Goal: Task Accomplishment & Management: Manage account settings

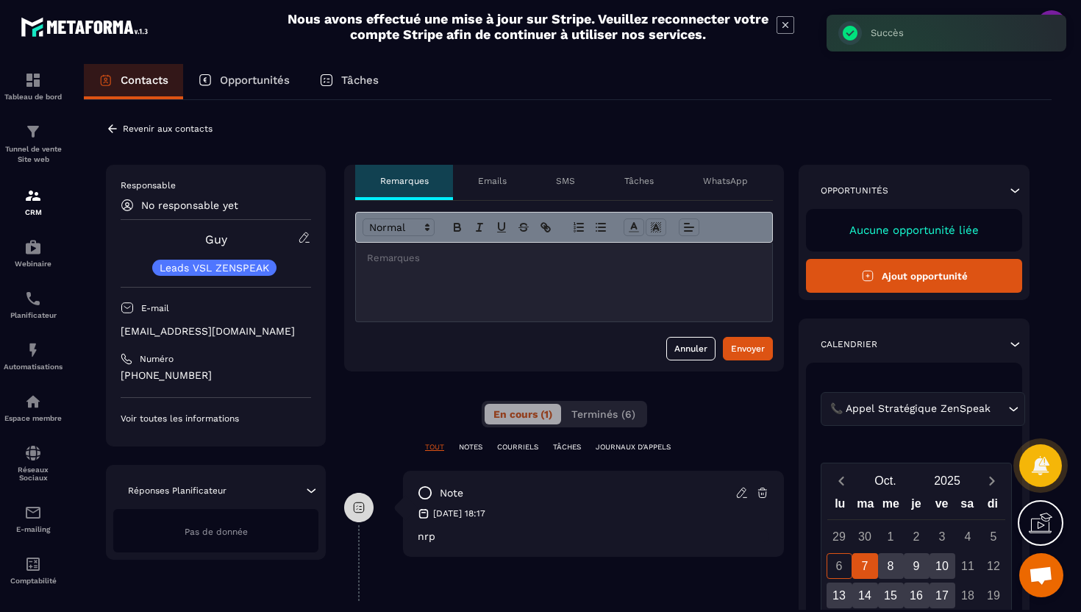
click at [113, 129] on icon at bounding box center [112, 128] width 13 height 13
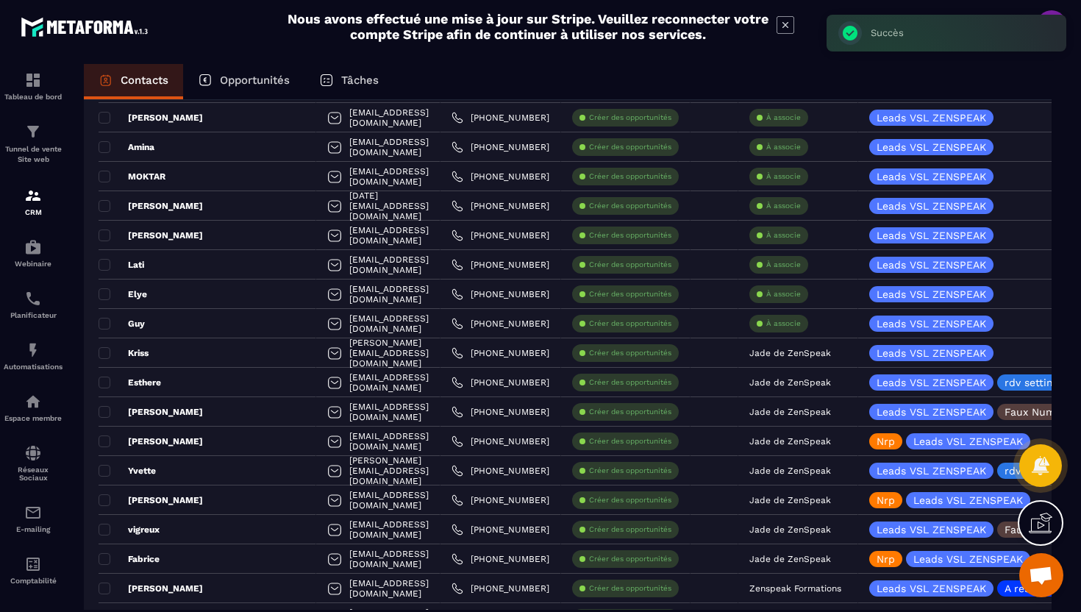
scroll to position [738, 0]
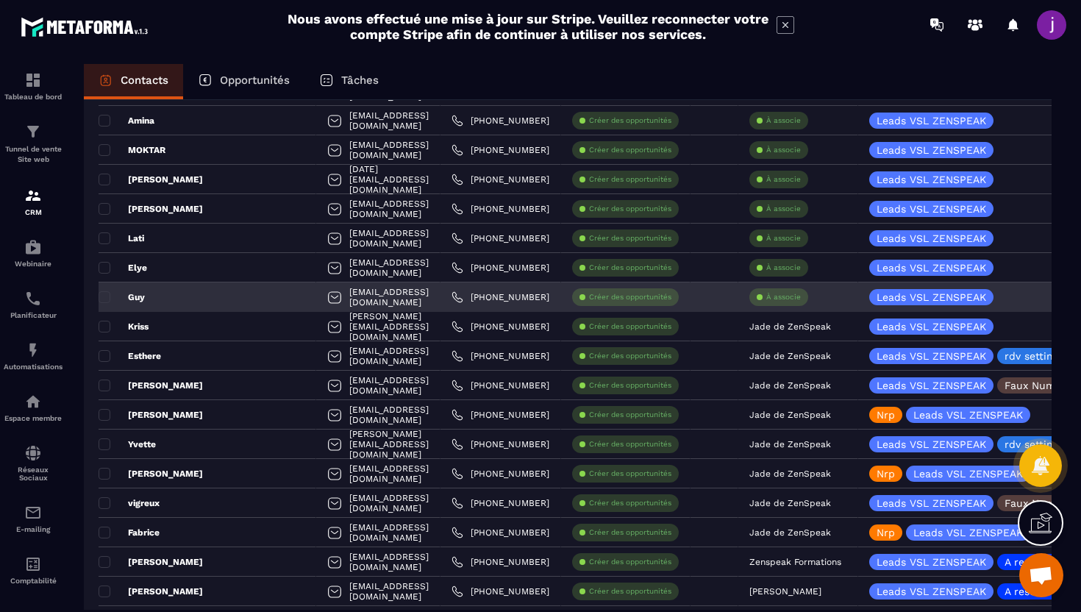
click at [793, 304] on div "À associe" at bounding box center [778, 297] width 59 height 18
click at [789, 299] on p "À associe" at bounding box center [783, 297] width 35 height 10
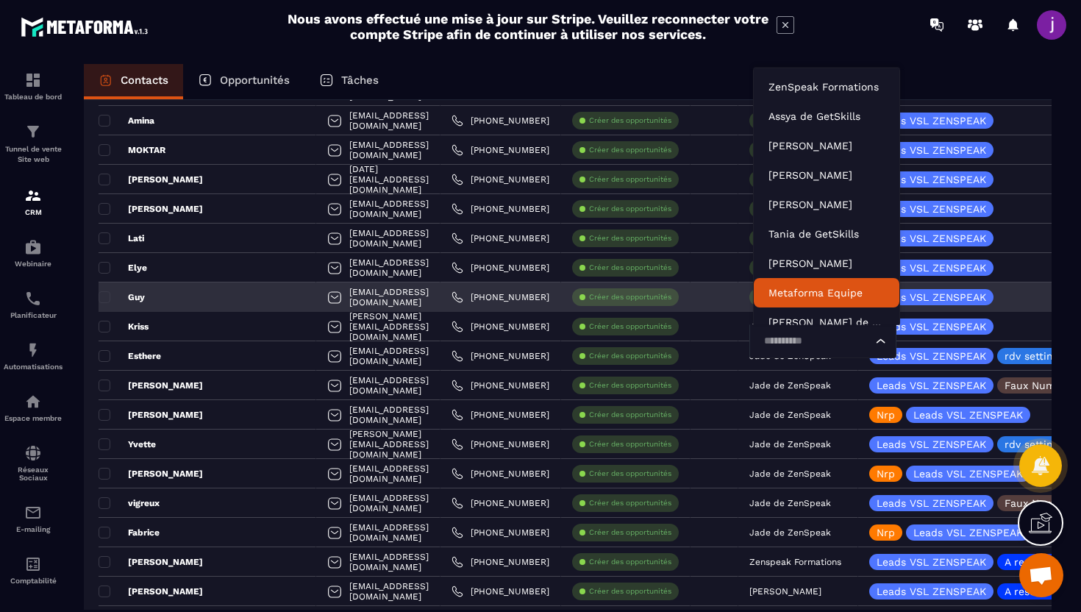
scroll to position [11, 0]
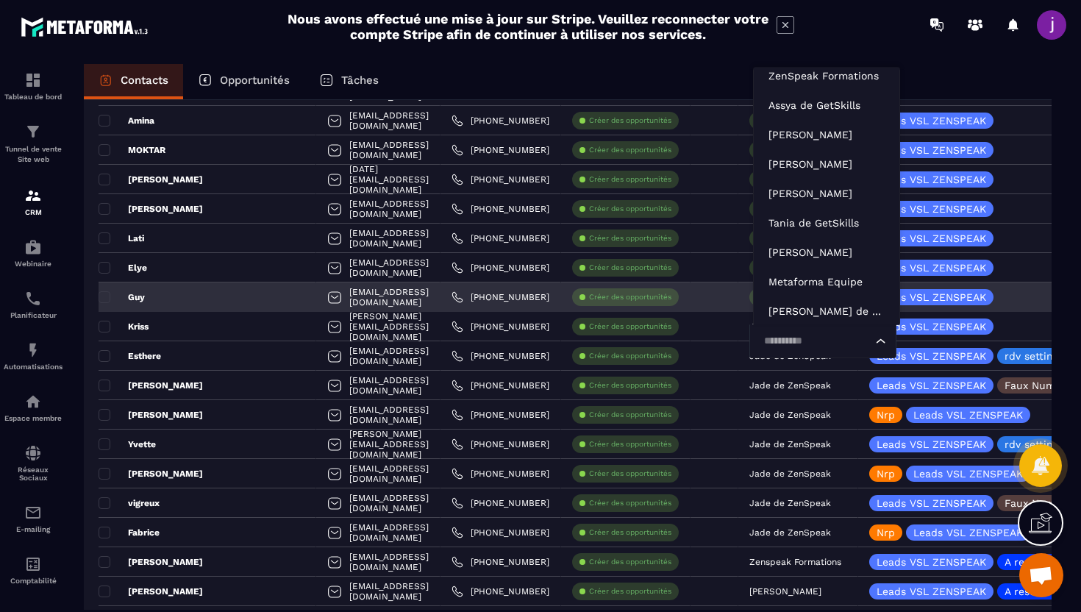
click at [793, 341] on input "Search for option" at bounding box center [815, 341] width 113 height 16
type input "****"
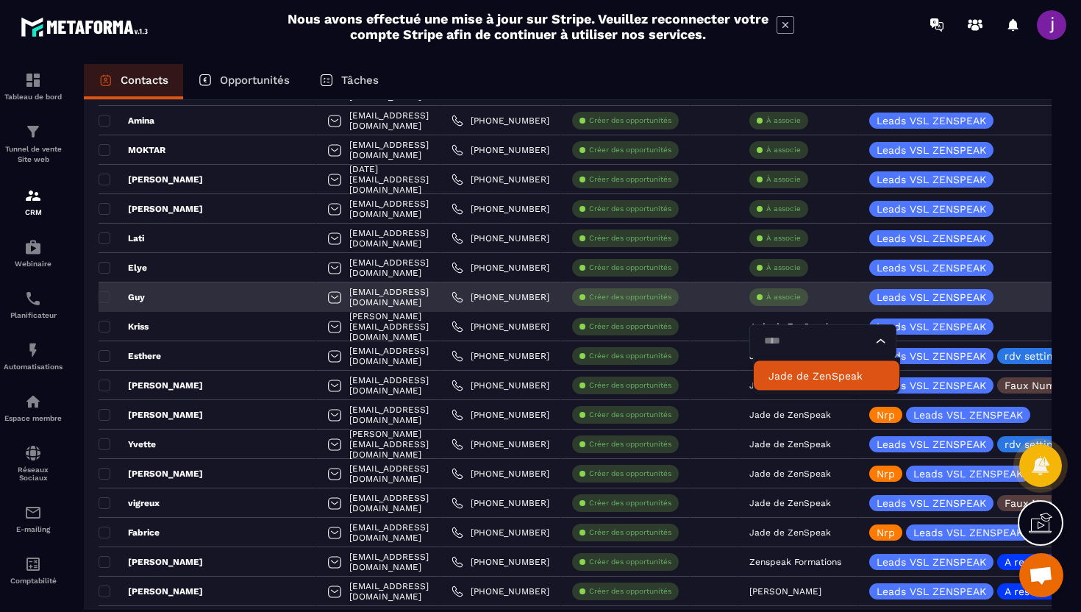
scroll to position [0, 0]
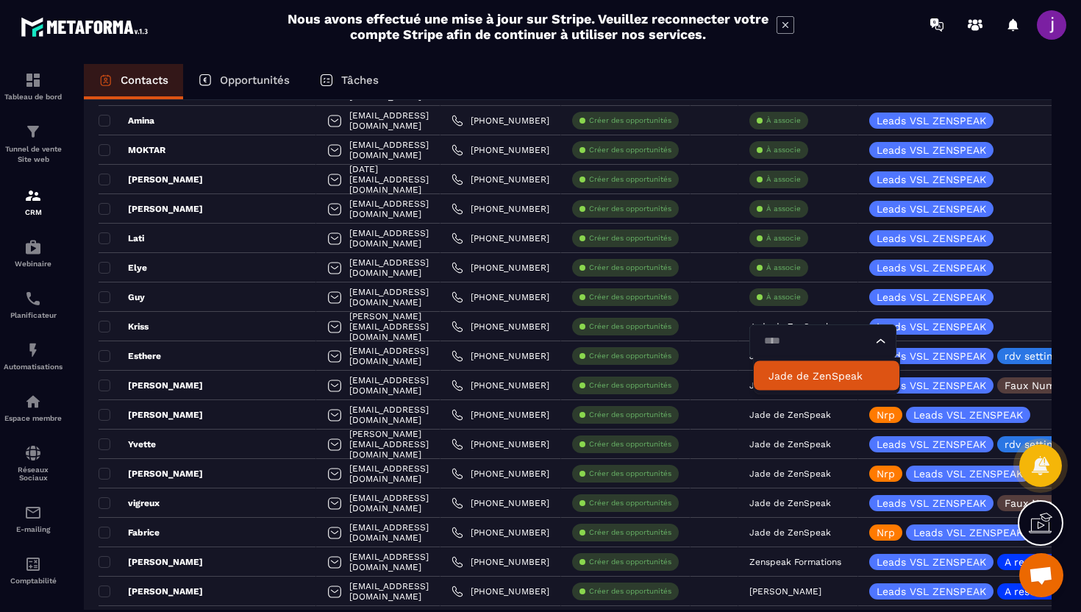
click at [799, 379] on p "Jade de ZenSpeak" at bounding box center [826, 375] width 116 height 15
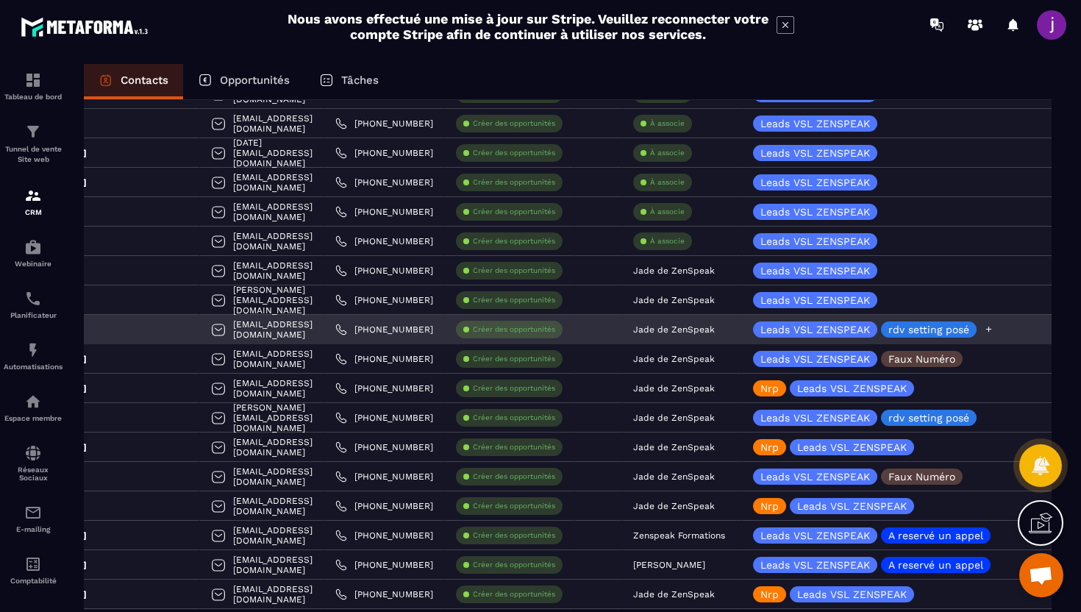
scroll to position [0, 119]
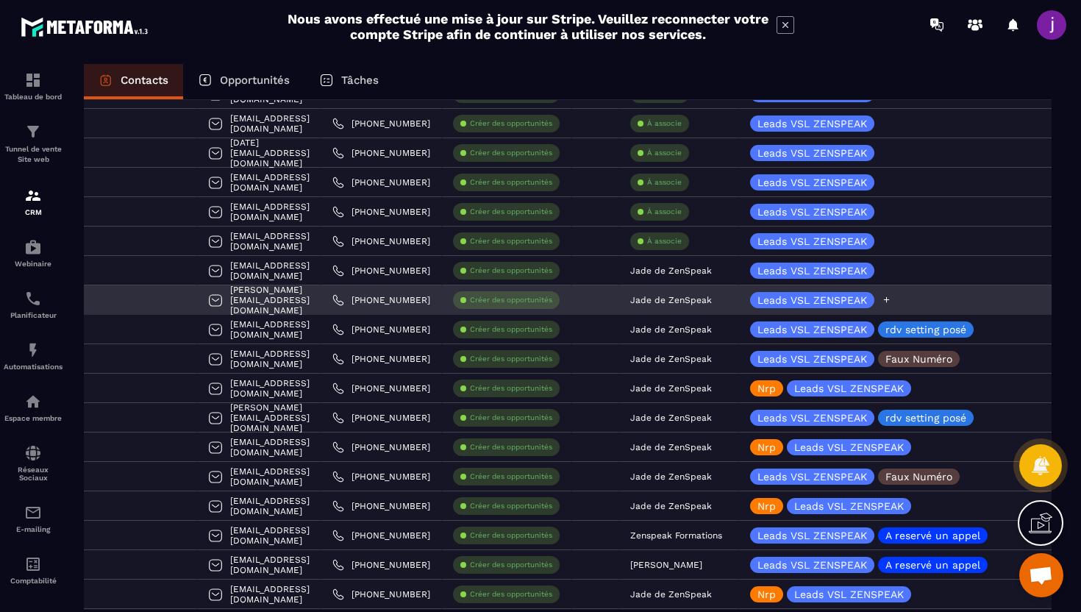
click at [891, 301] on icon at bounding box center [887, 300] width 10 height 10
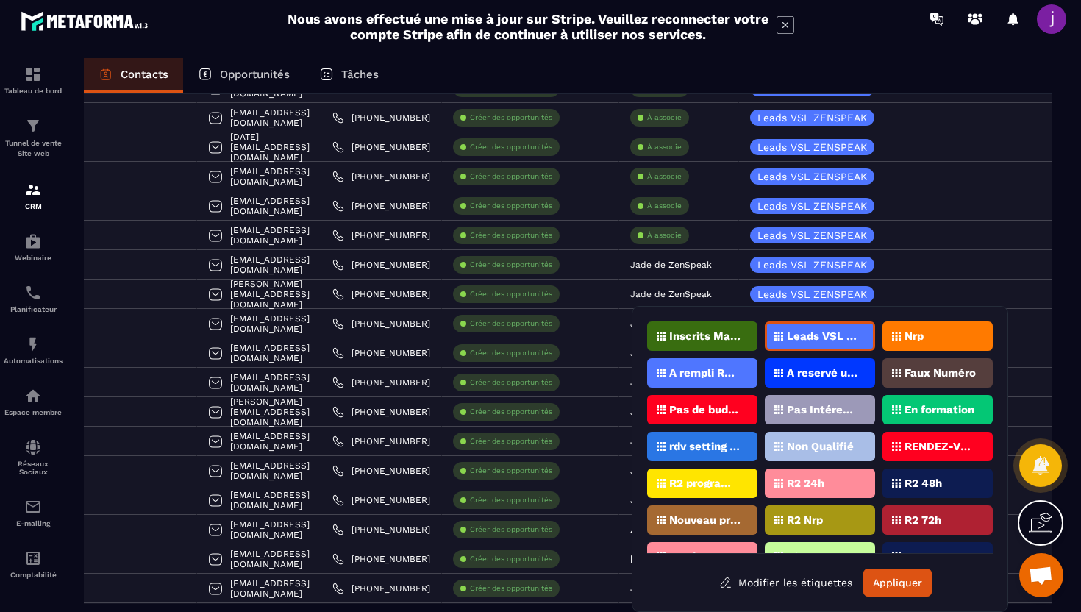
click at [907, 333] on p "Nrp" at bounding box center [913, 336] width 19 height 10
click at [881, 593] on button "Appliquer" at bounding box center [897, 582] width 68 height 28
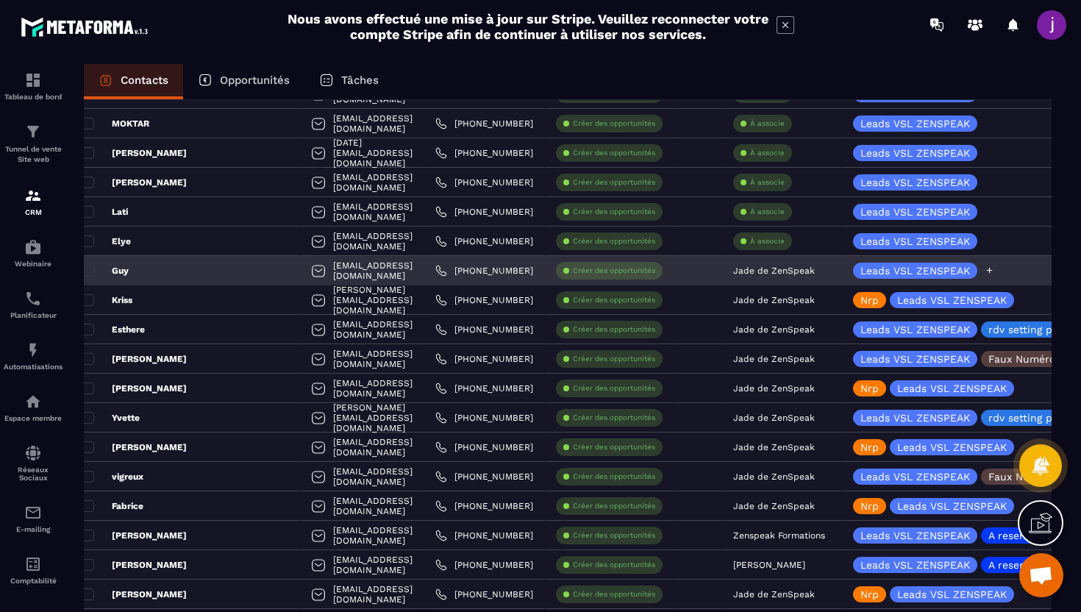
scroll to position [0, 0]
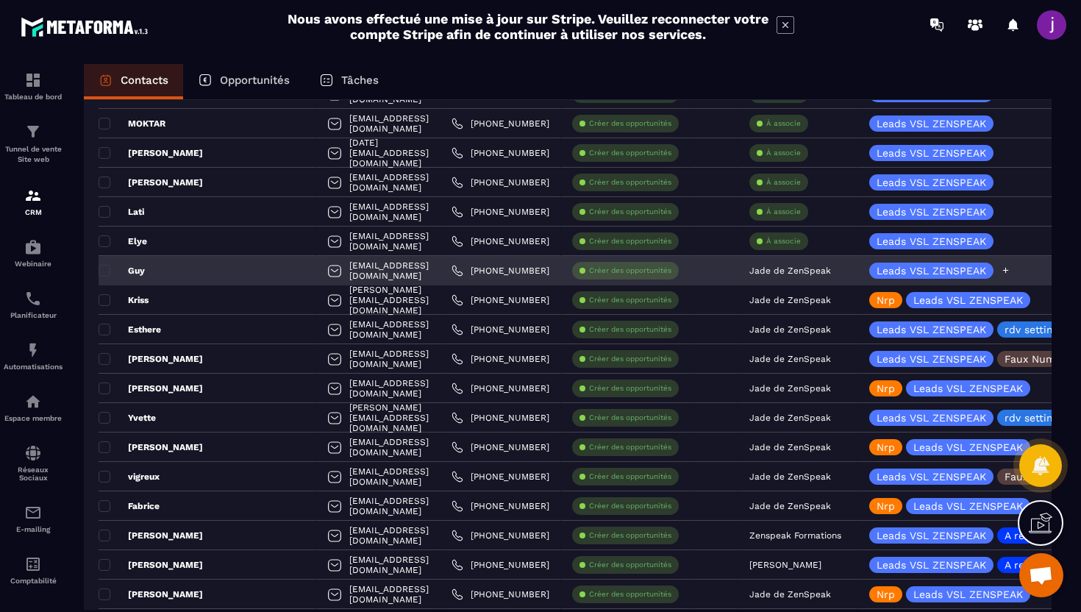
click at [1010, 269] on icon at bounding box center [1006, 270] width 10 height 10
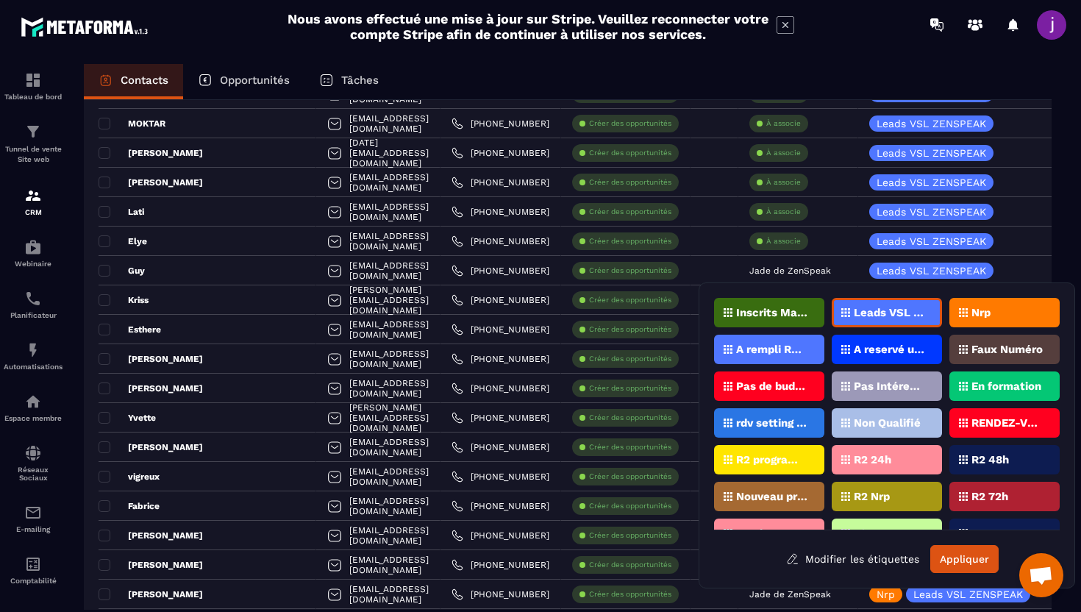
click at [989, 313] on p "Nrp" at bounding box center [980, 312] width 19 height 10
click at [962, 552] on button "Appliquer" at bounding box center [964, 559] width 68 height 28
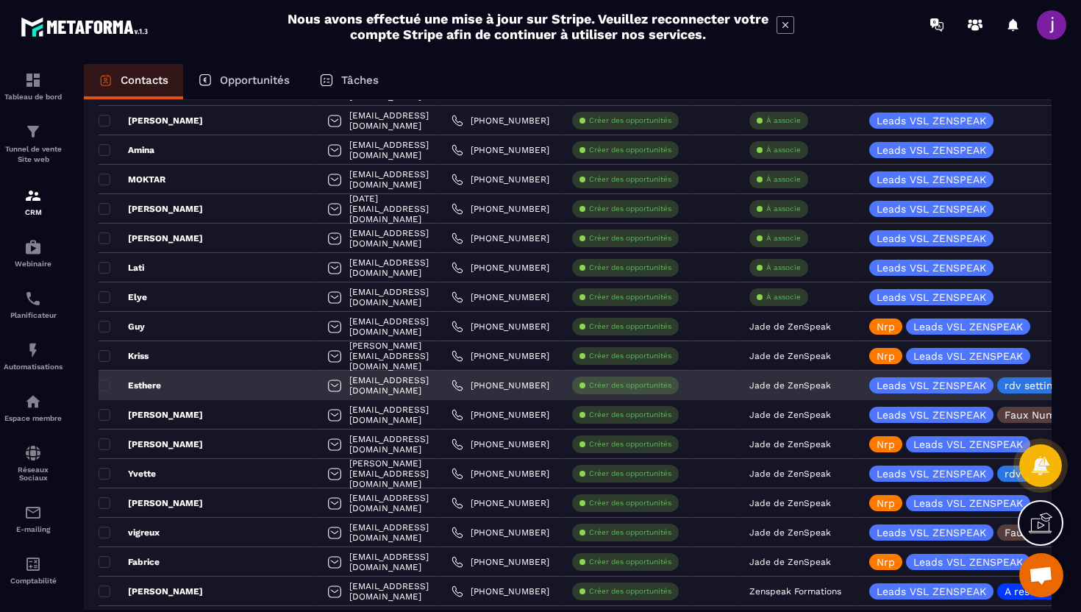
scroll to position [709, 0]
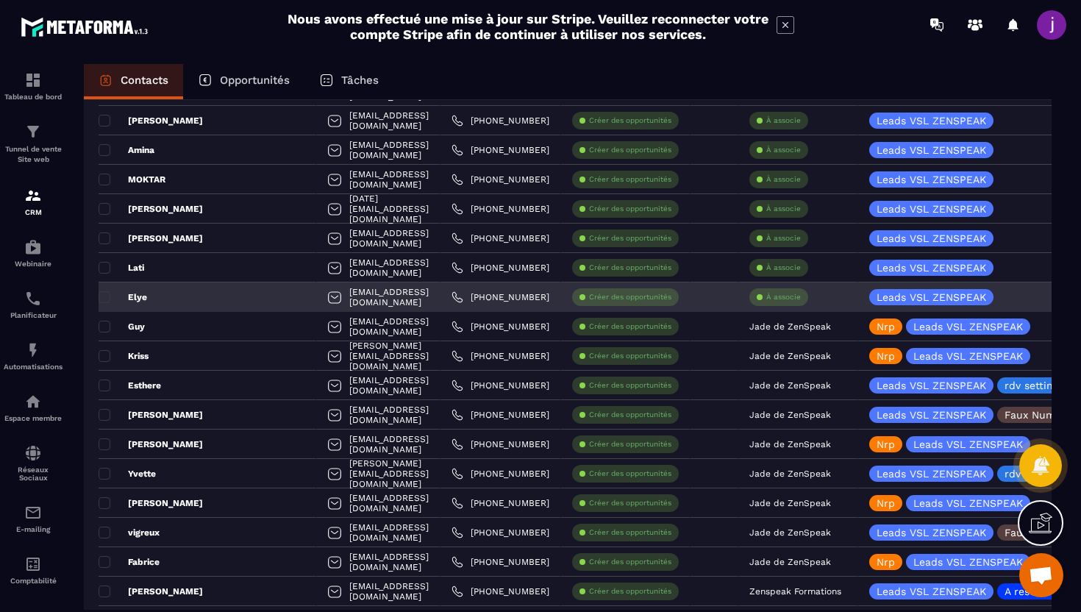
click at [760, 300] on div "À associe" at bounding box center [778, 297] width 59 height 18
click at [767, 299] on div "À associe" at bounding box center [778, 297] width 59 height 18
click at [782, 300] on p "À associe" at bounding box center [783, 297] width 35 height 10
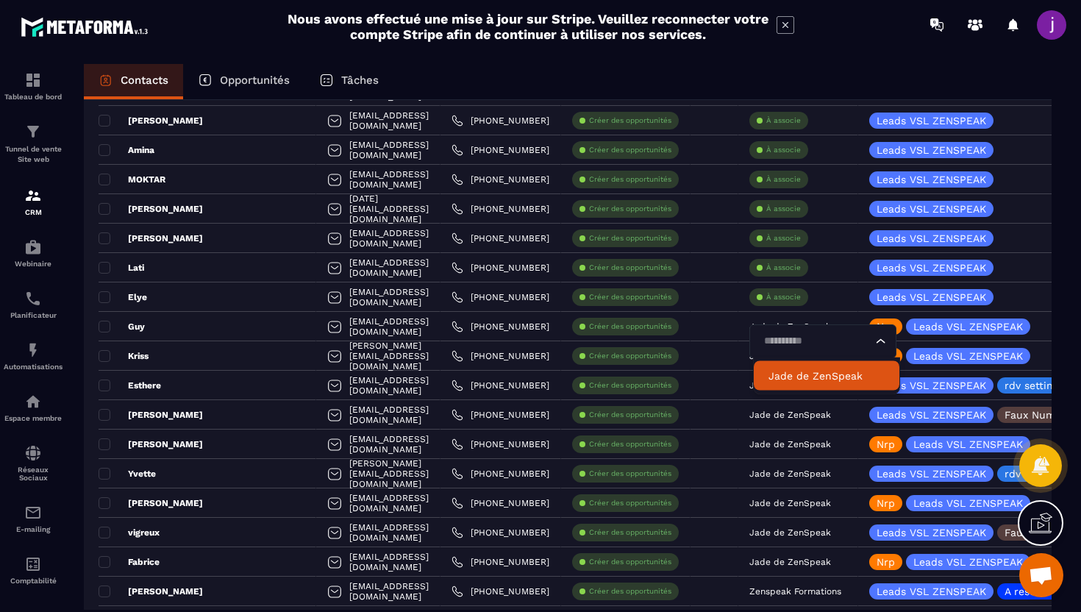
click at [778, 376] on p "Jade de ZenSpeak" at bounding box center [826, 375] width 116 height 15
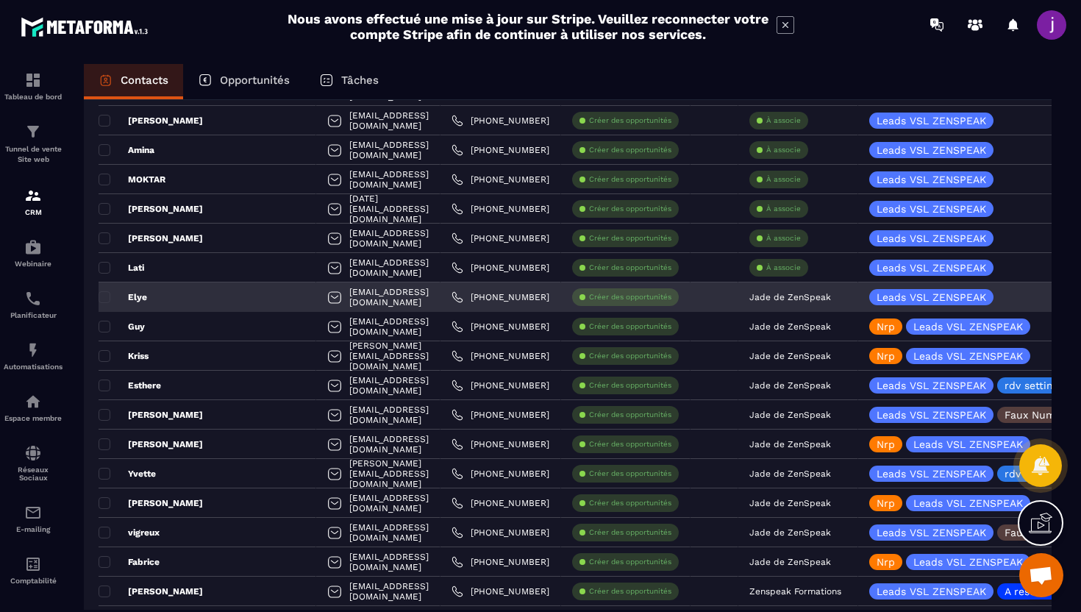
click at [220, 288] on div "Elye" at bounding box center [208, 296] width 218 height 29
